Goal: Task Accomplishment & Management: Use online tool/utility

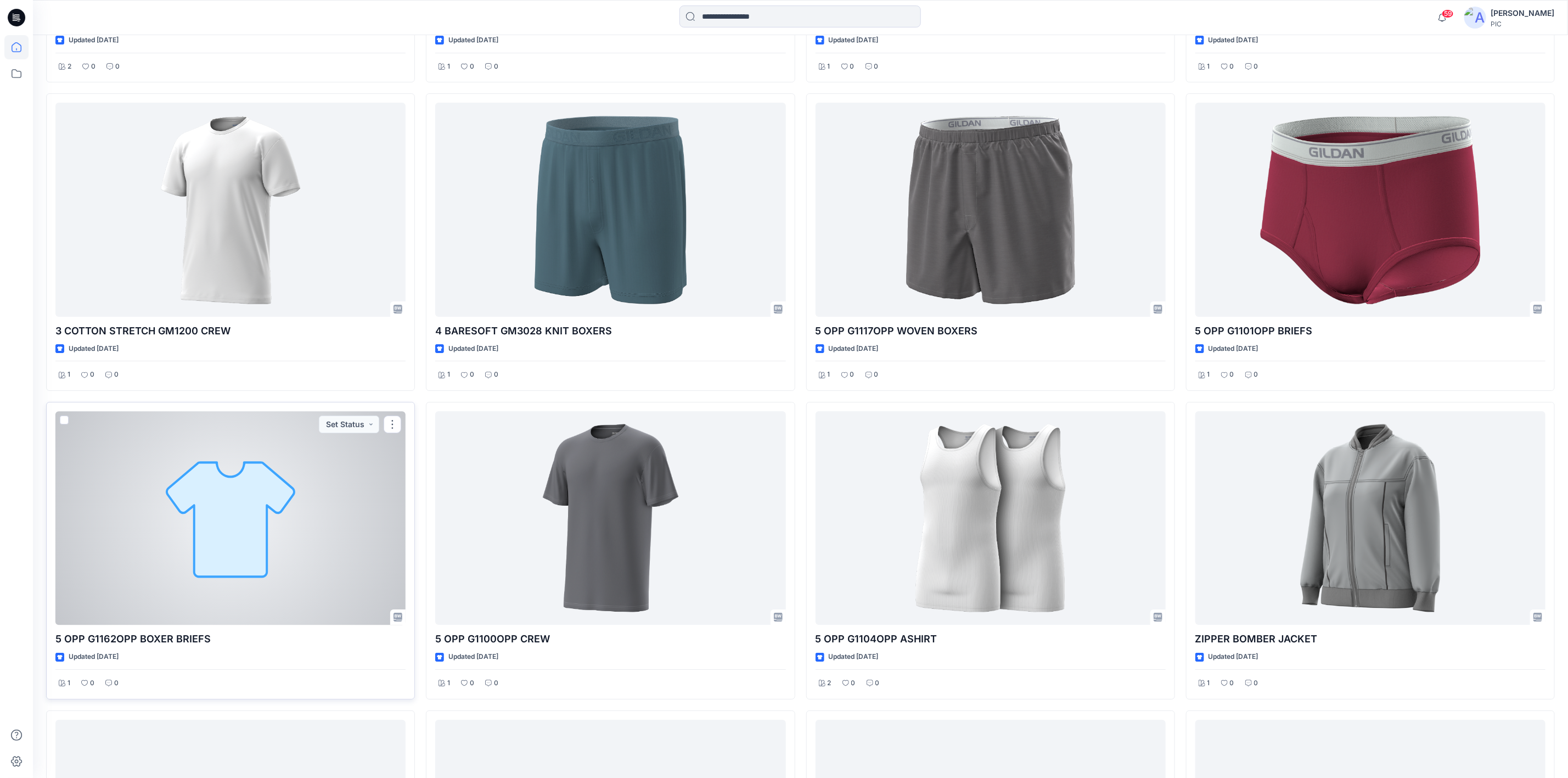
scroll to position [3128, 0]
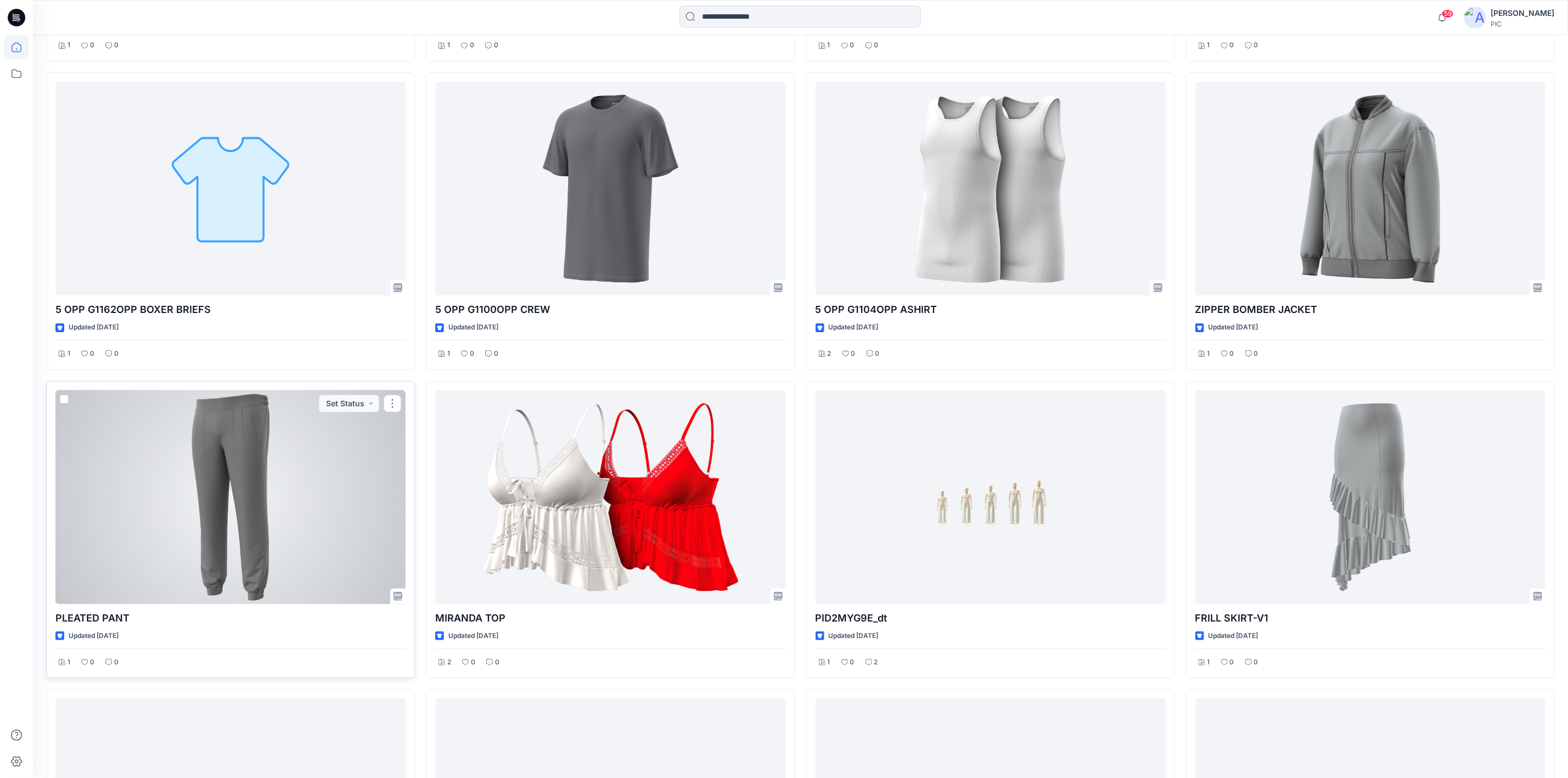
click at [214, 268] on div at bounding box center [230, 497] width 350 height 214
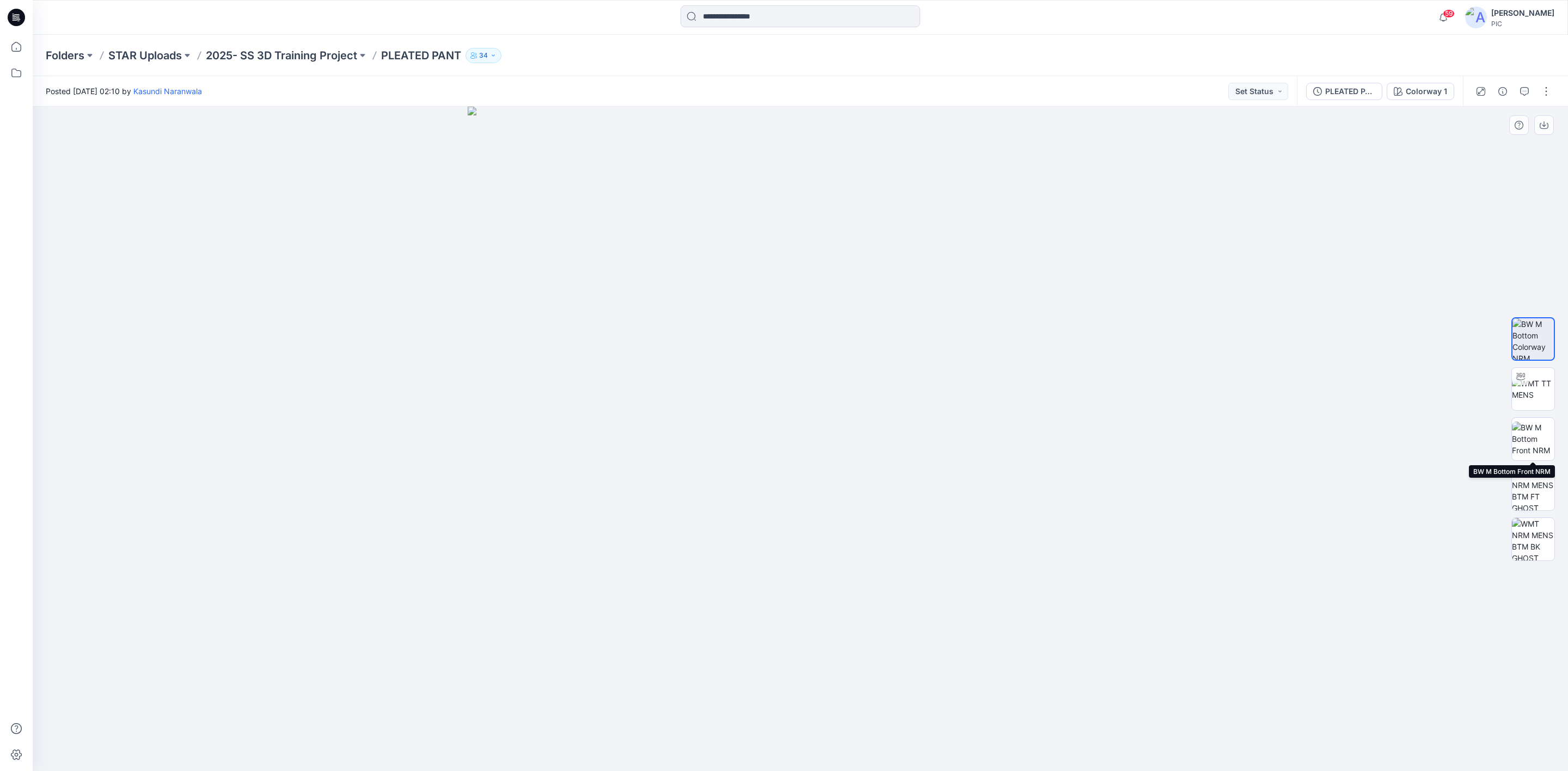
click at [612, 266] on img at bounding box center [1533, 439] width 43 height 34
click at [170, 51] on p "STAR Uploads" at bounding box center [145, 55] width 74 height 15
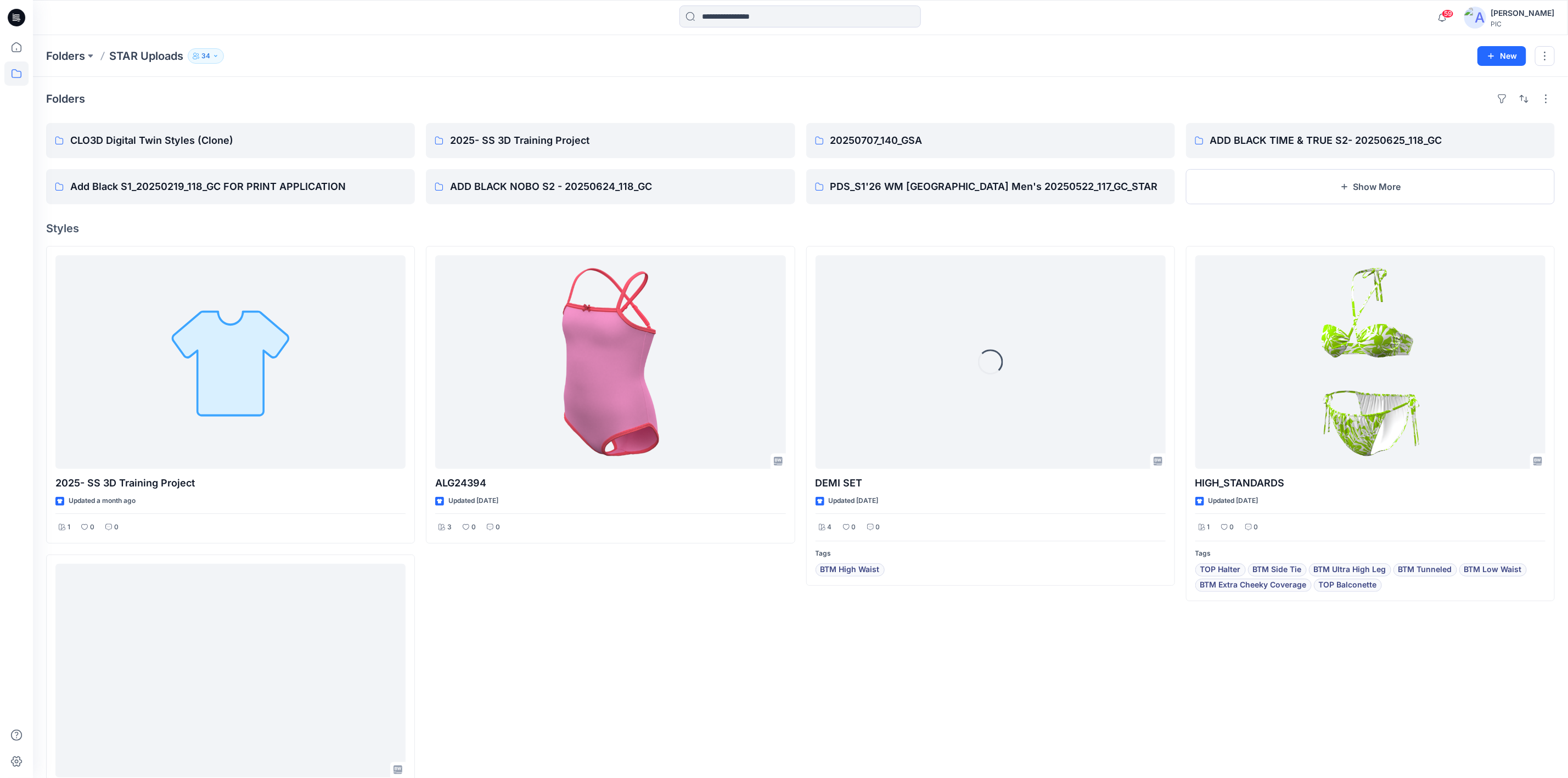
click at [617, 268] on div "ALG24394 Updated [DATE] 3 0 0" at bounding box center [610, 570] width 369 height 648
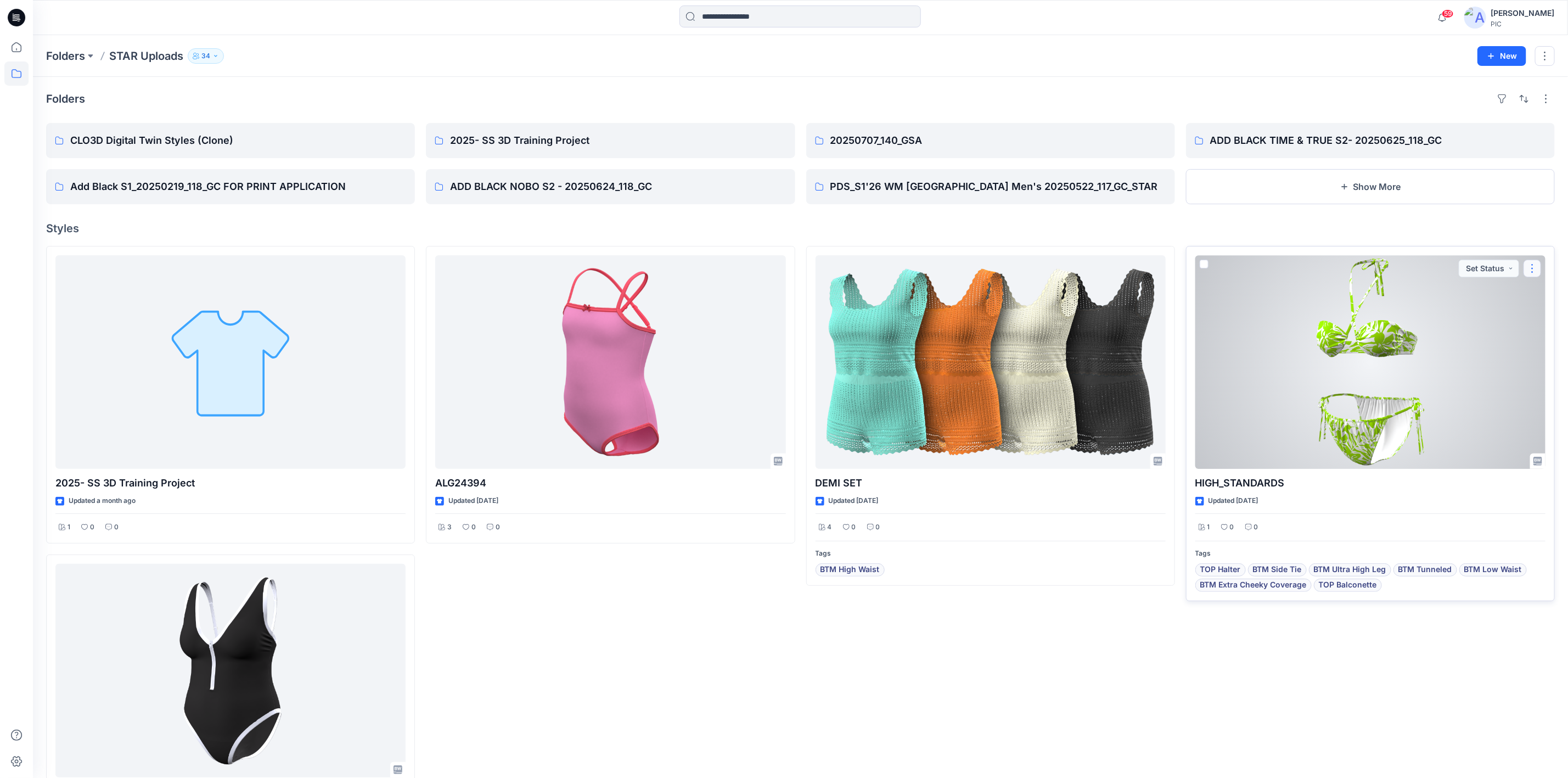
click at [617, 268] on button "button" at bounding box center [1532, 268] width 18 height 18
click at [617, 268] on p "Move to" at bounding box center [1454, 376] width 29 height 12
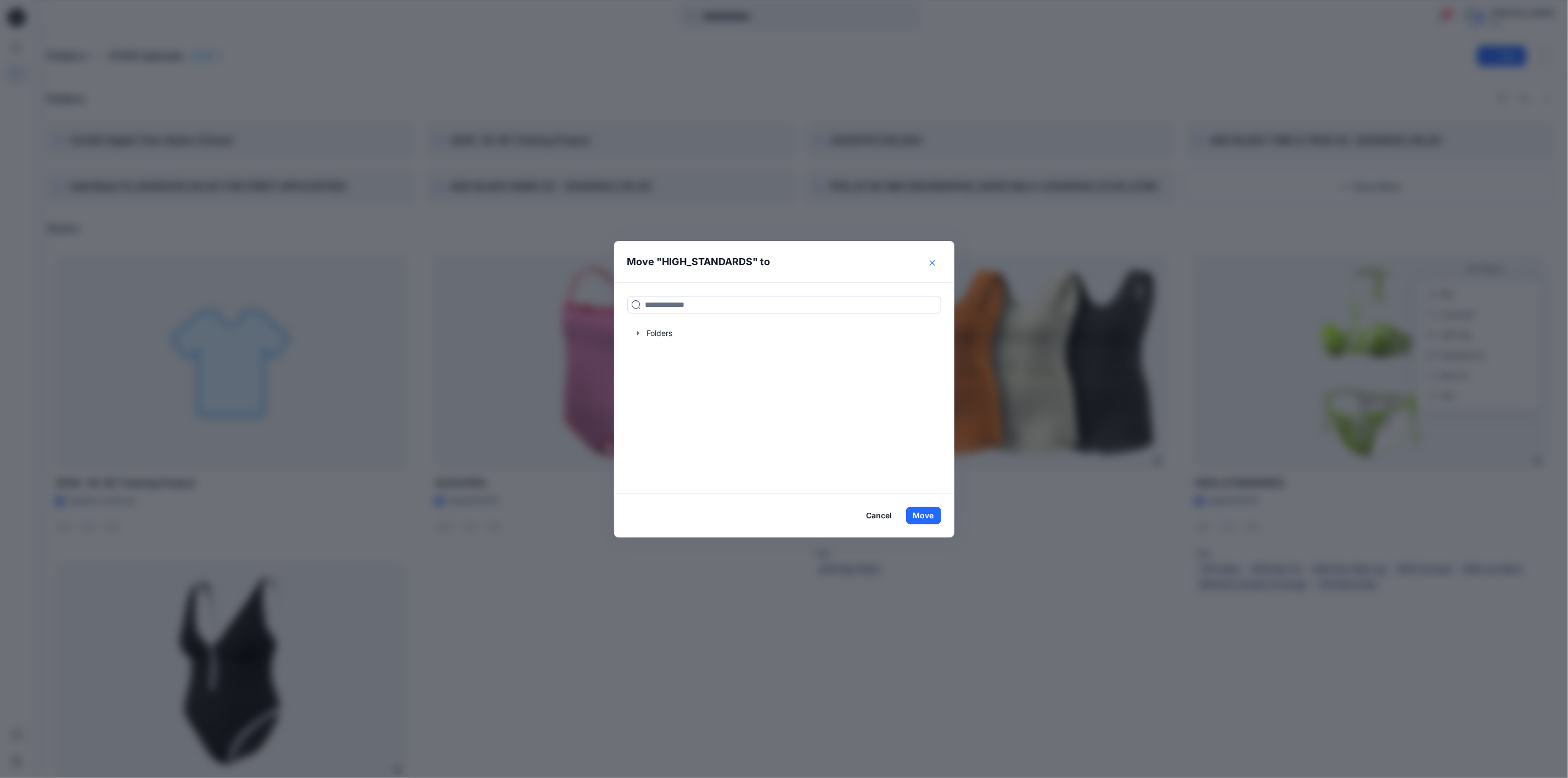
click at [617, 262] on button "Close" at bounding box center [932, 263] width 18 height 18
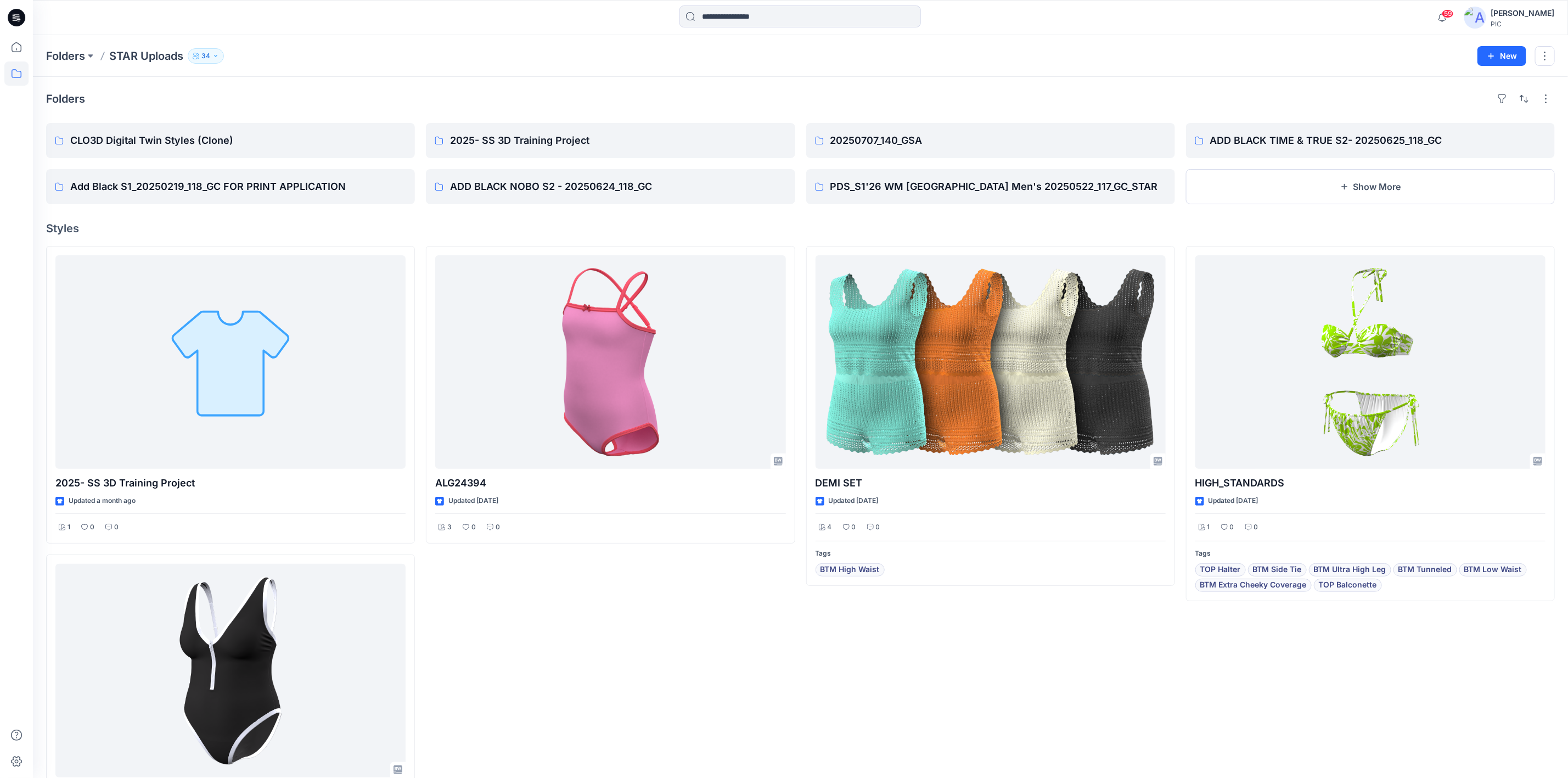
click at [598, 268] on div "ALG24394 Updated [DATE] 3 0 0" at bounding box center [610, 570] width 369 height 648
